Goal: Task Accomplishment & Management: Use online tool/utility

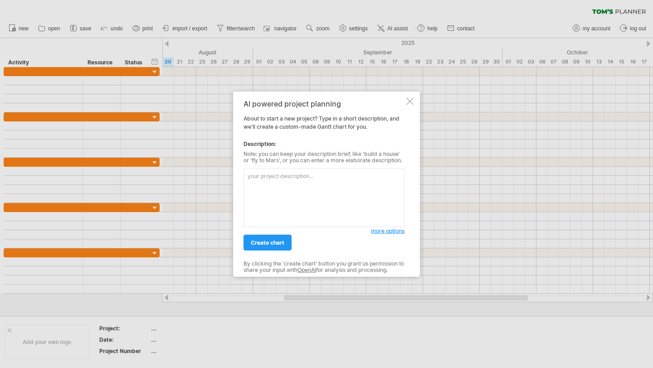
click at [330, 177] on textarea at bounding box center [323, 198] width 161 height 58
type textarea "📋 loremips dolo（sit） ame：cons (a 2 e – s 7 d) eiusmod（t 0 i） utla / etdolore / …"
click at [273, 247] on link "create chart" at bounding box center [267, 243] width 48 height 16
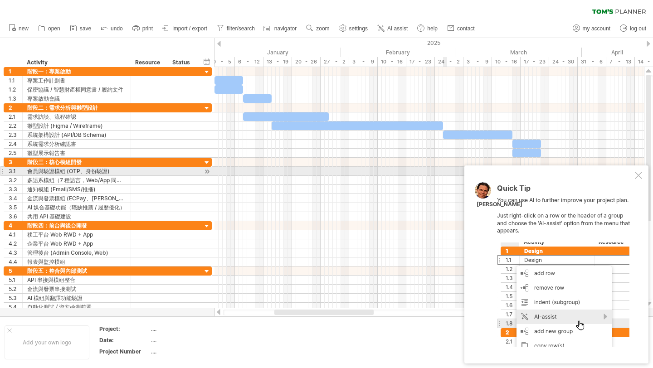
click at [636, 174] on div at bounding box center [637, 175] width 7 height 7
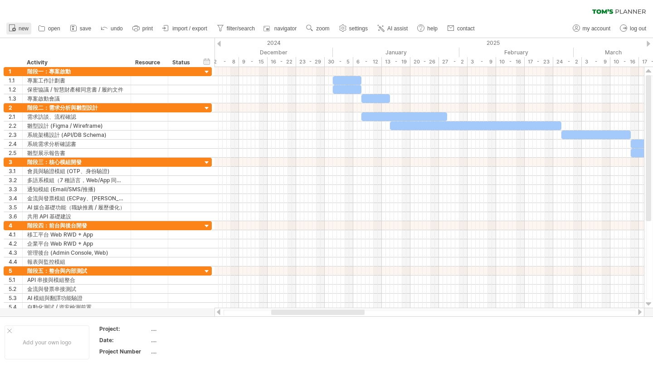
click at [27, 29] on span "new" at bounding box center [24, 28] width 10 height 6
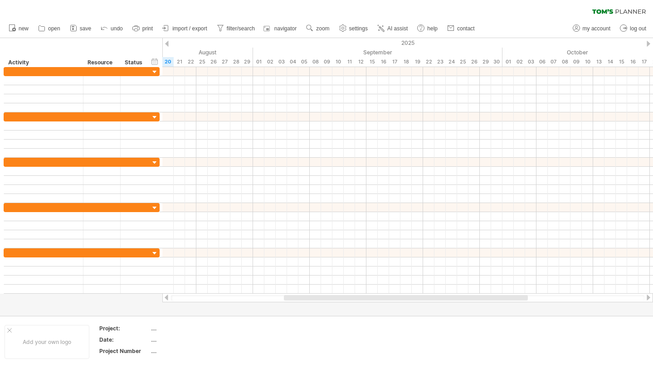
click at [646, 44] on div at bounding box center [648, 44] width 4 height 6
click at [57, 31] on span "open" at bounding box center [54, 28] width 12 height 6
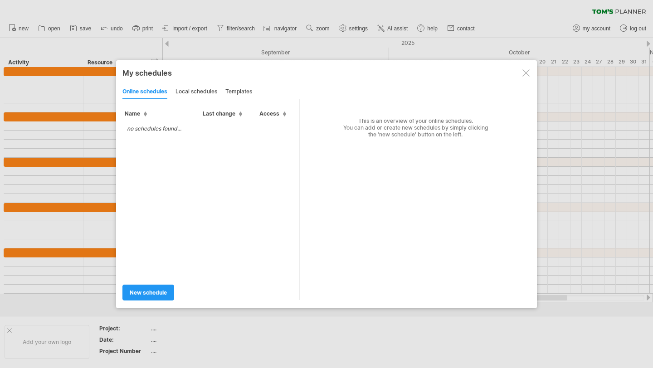
click at [182, 124] on td "no schedules found..." at bounding box center [153, 129] width 63 height 16
click at [198, 94] on div "local schedules" at bounding box center [196, 92] width 42 height 15
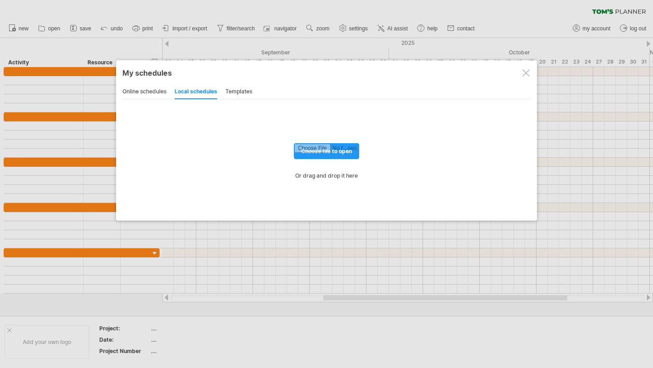
click at [240, 93] on div "templates" at bounding box center [238, 92] width 27 height 15
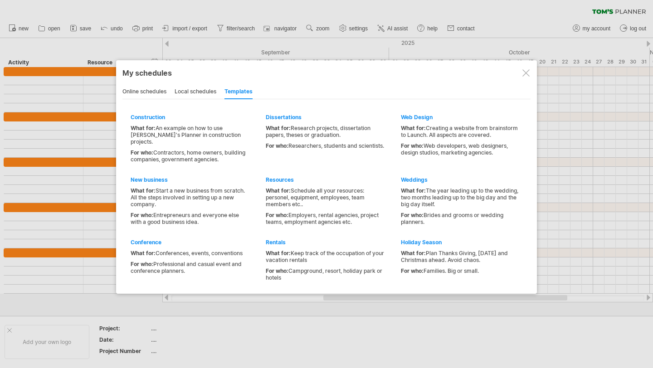
click at [154, 94] on div "online schedules" at bounding box center [144, 92] width 44 height 15
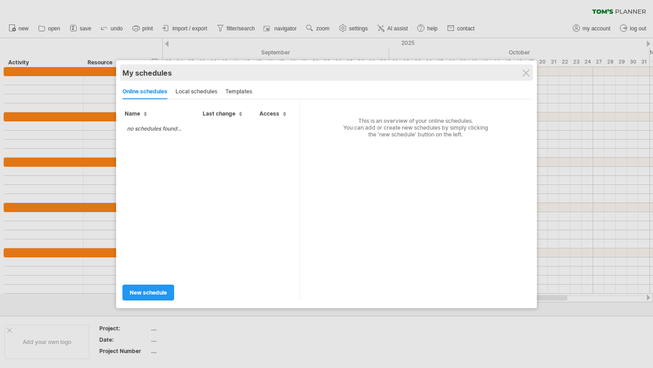
click at [527, 68] on div "My schedules" at bounding box center [326, 72] width 408 height 9
click at [518, 75] on div "My schedules" at bounding box center [326, 72] width 408 height 9
click at [522, 75] on div "My schedules" at bounding box center [326, 72] width 408 height 9
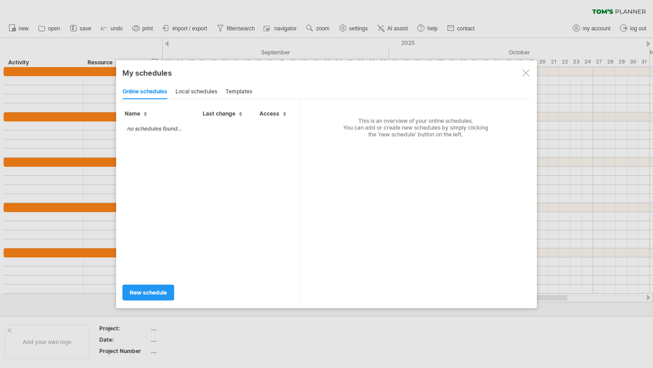
click at [527, 73] on div at bounding box center [525, 72] width 7 height 7
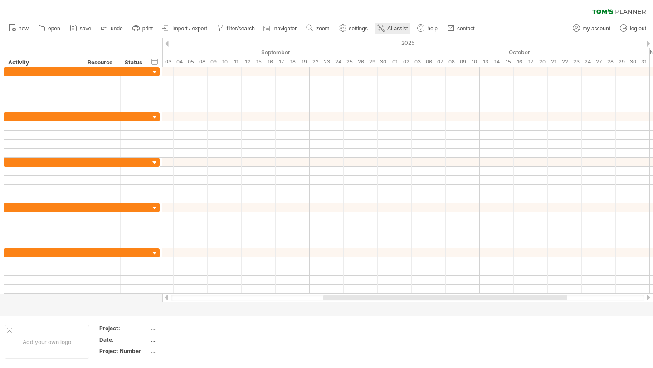
click at [407, 30] on span "AI assist" at bounding box center [397, 28] width 20 height 6
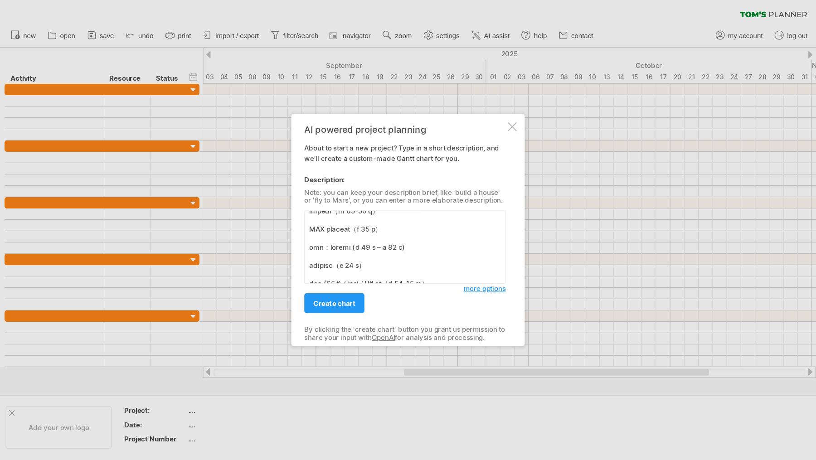
scroll to position [529, 0]
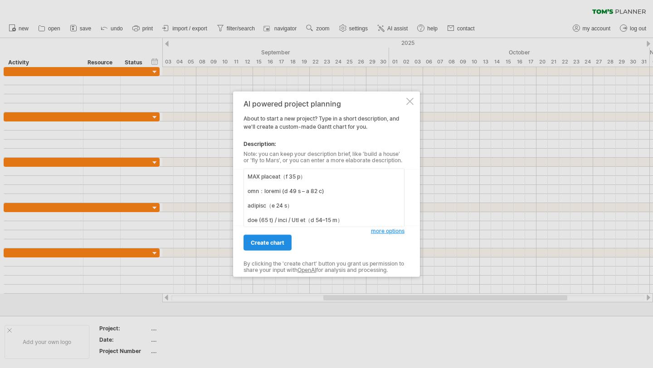
type textarea "📋 loremips dolo（sit） ame：cons (a 2 e – s 7 d) eiusmod（t 0 i） utla / etdolore / …"
click at [272, 246] on link "create chart" at bounding box center [267, 243] width 48 height 16
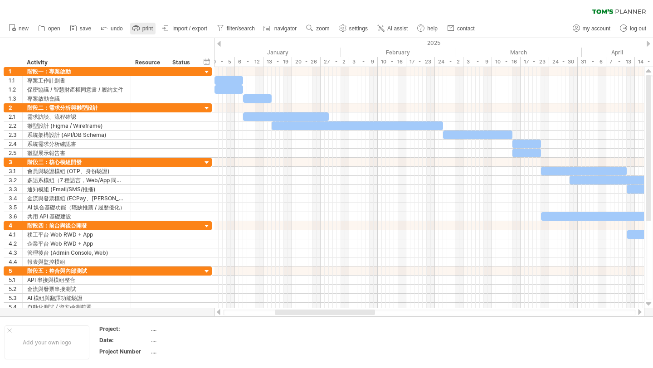
click at [149, 30] on span "print" at bounding box center [147, 28] width 10 height 6
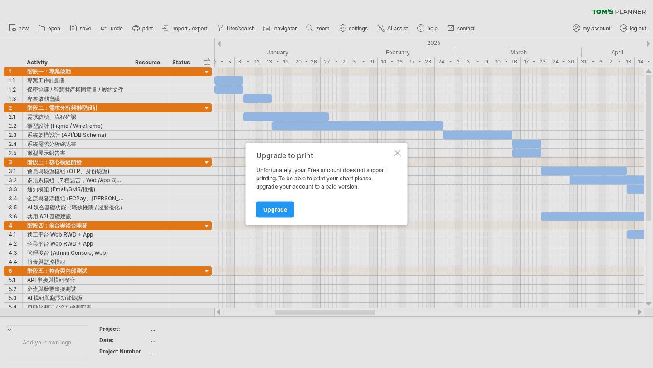
click at [396, 150] on div at bounding box center [397, 153] width 7 height 7
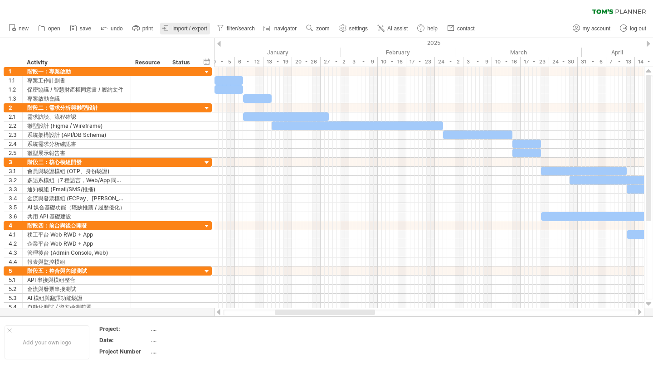
click at [192, 29] on span "import / export" at bounding box center [189, 28] width 35 height 6
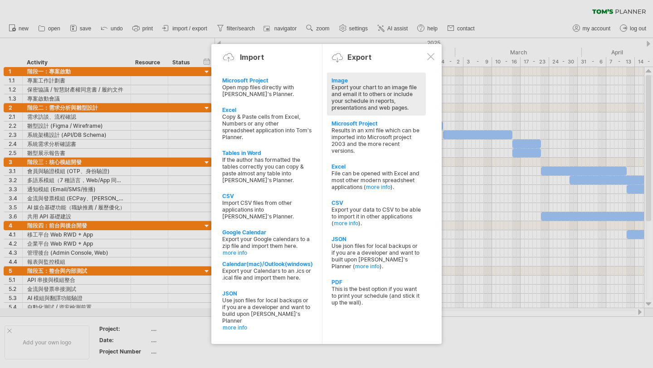
click at [353, 102] on div "Export your chart to an image file and email it to others or include your sched…" at bounding box center [376, 97] width 90 height 27
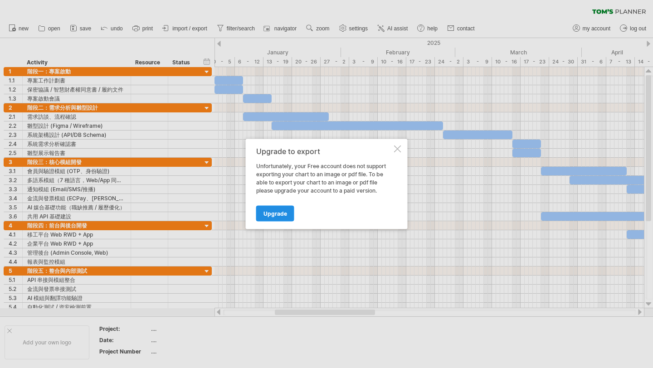
click at [286, 216] on link "Upgrade" at bounding box center [275, 214] width 38 height 16
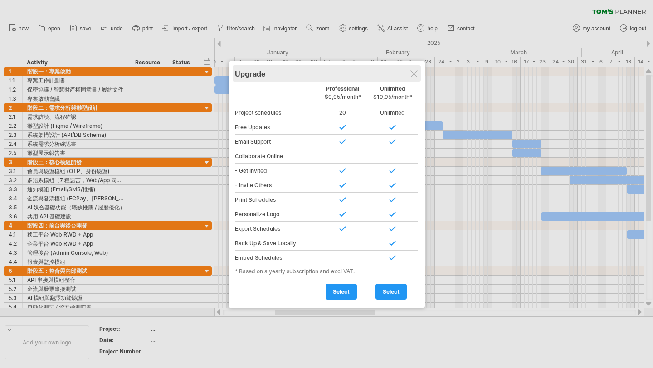
click at [408, 72] on div "Upgrade" at bounding box center [327, 73] width 184 height 16
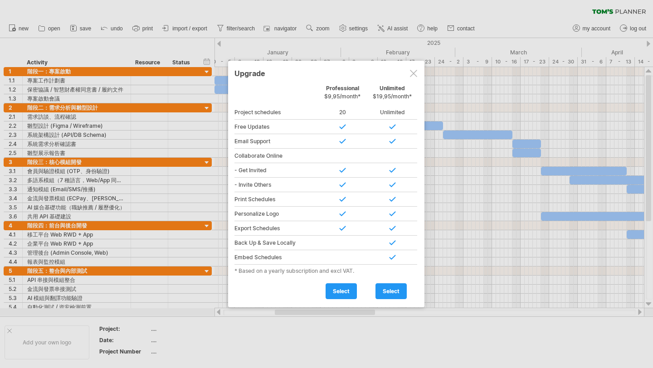
click at [411, 73] on div at bounding box center [413, 73] width 7 height 7
